Goal: Entertainment & Leisure: Consume media (video, audio)

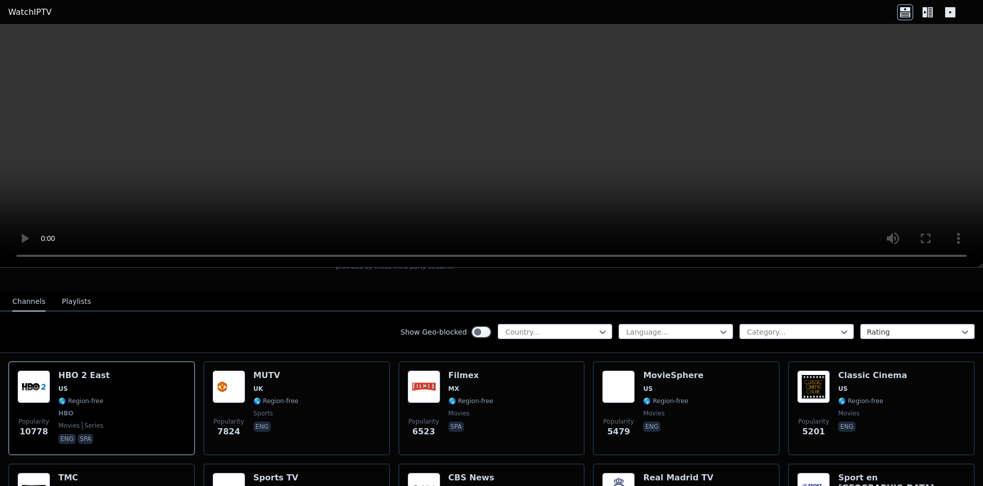
scroll to position [89, 0]
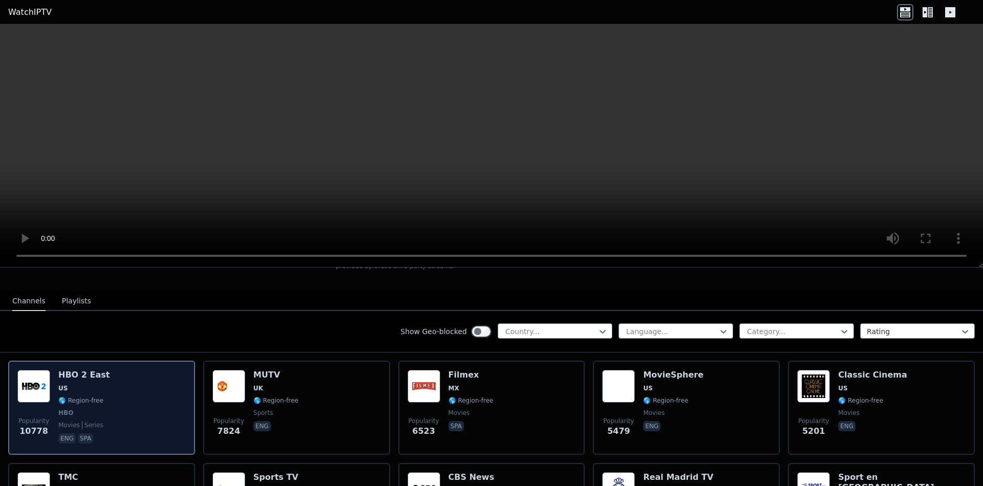
click at [89, 384] on div "HBO 2 East US 🌎 Region-free HBO movies series eng spa" at bounding box center [83, 408] width 51 height 76
click at [33, 387] on img at bounding box center [33, 386] width 33 height 33
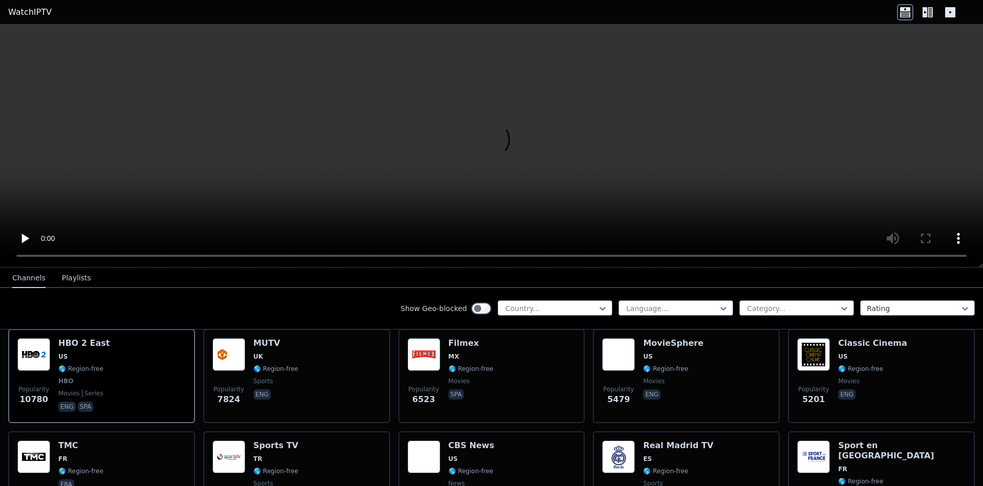
scroll to position [141, 0]
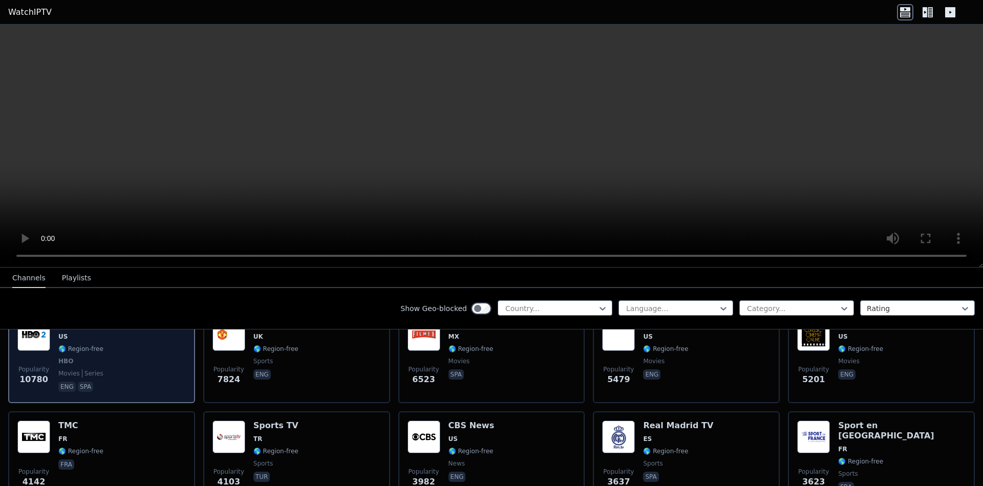
click at [49, 356] on div "Popularity 10780" at bounding box center [33, 356] width 33 height 76
click at [48, 356] on div "Popularity 10780" at bounding box center [33, 356] width 33 height 76
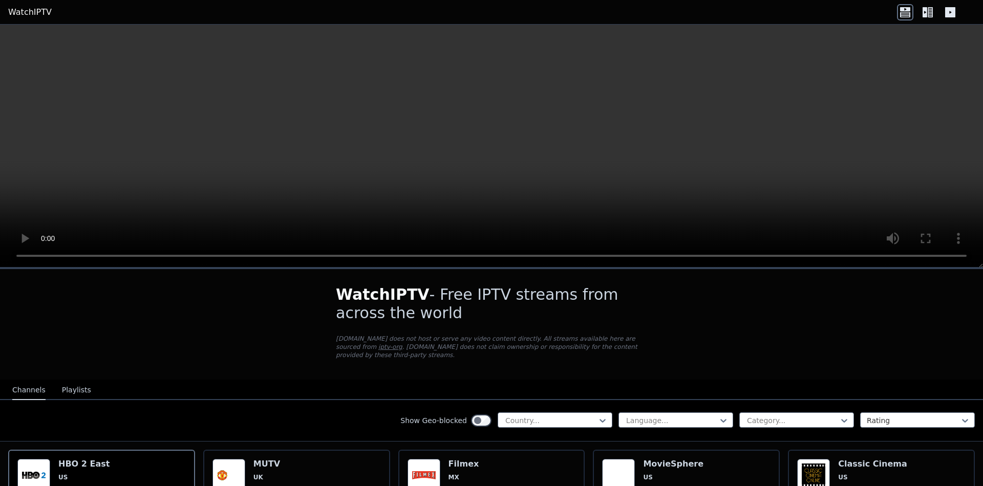
click at [496, 145] on video at bounding box center [491, 146] width 983 height 243
click at [931, 13] on icon at bounding box center [929, 12] width 5 height 10
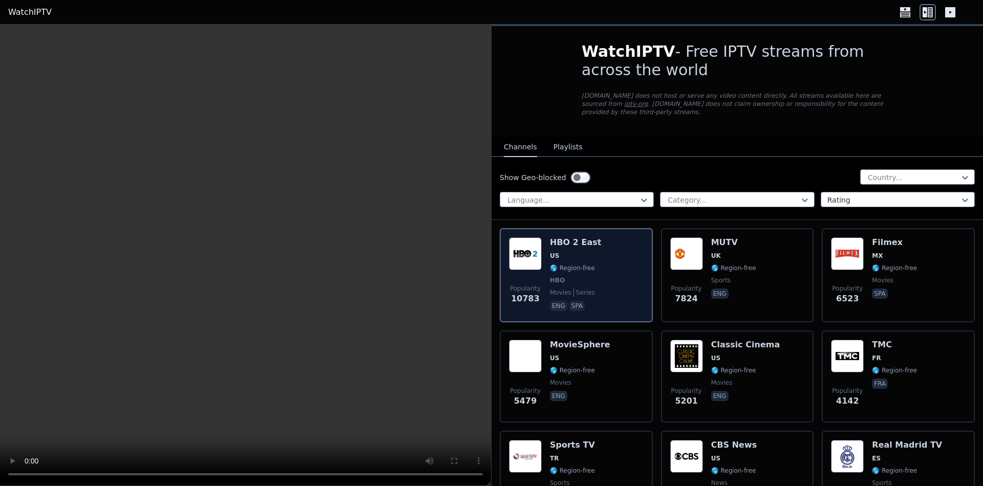
click at [502, 283] on div "Popularity 10783 HBO 2 East US 🌎 Region-free HBO movies series eng spa" at bounding box center [575, 275] width 153 height 94
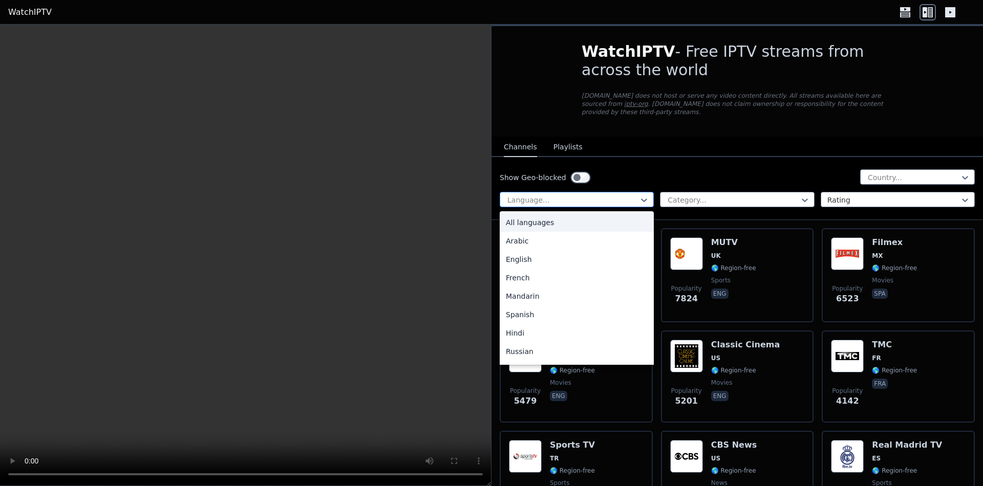
click at [567, 200] on div at bounding box center [572, 200] width 133 height 10
click at [537, 260] on div "English" at bounding box center [576, 259] width 154 height 18
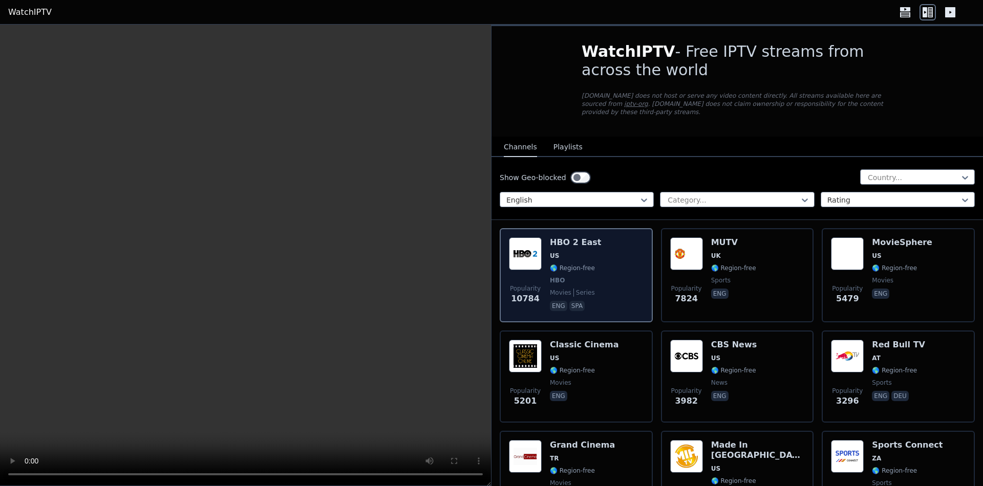
click at [573, 280] on div "HBO 2 East US 🌎 Region-free HBO movies series eng spa" at bounding box center [575, 275] width 51 height 76
